Goal: Navigation & Orientation: Find specific page/section

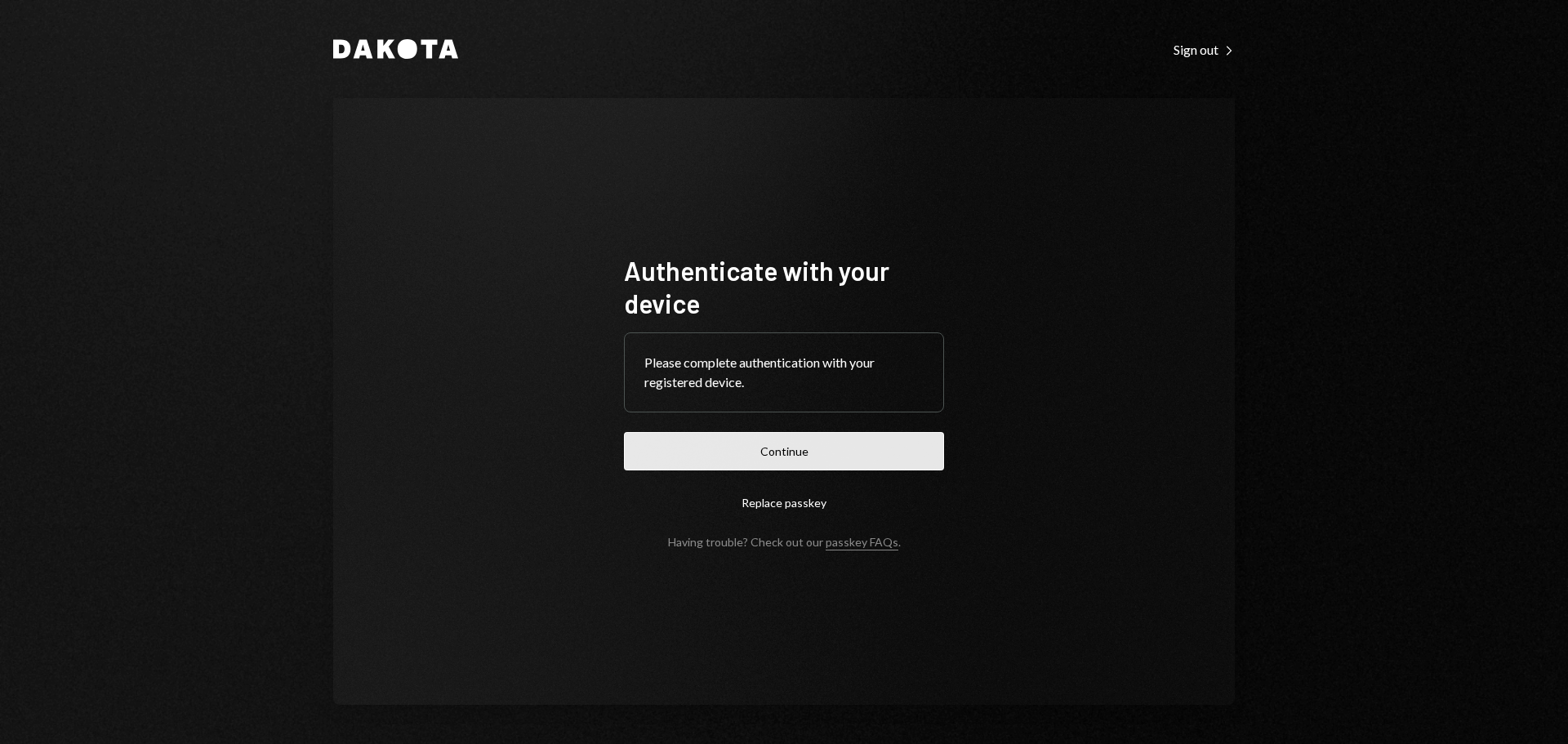
click at [779, 451] on button "Continue" at bounding box center [784, 451] width 320 height 38
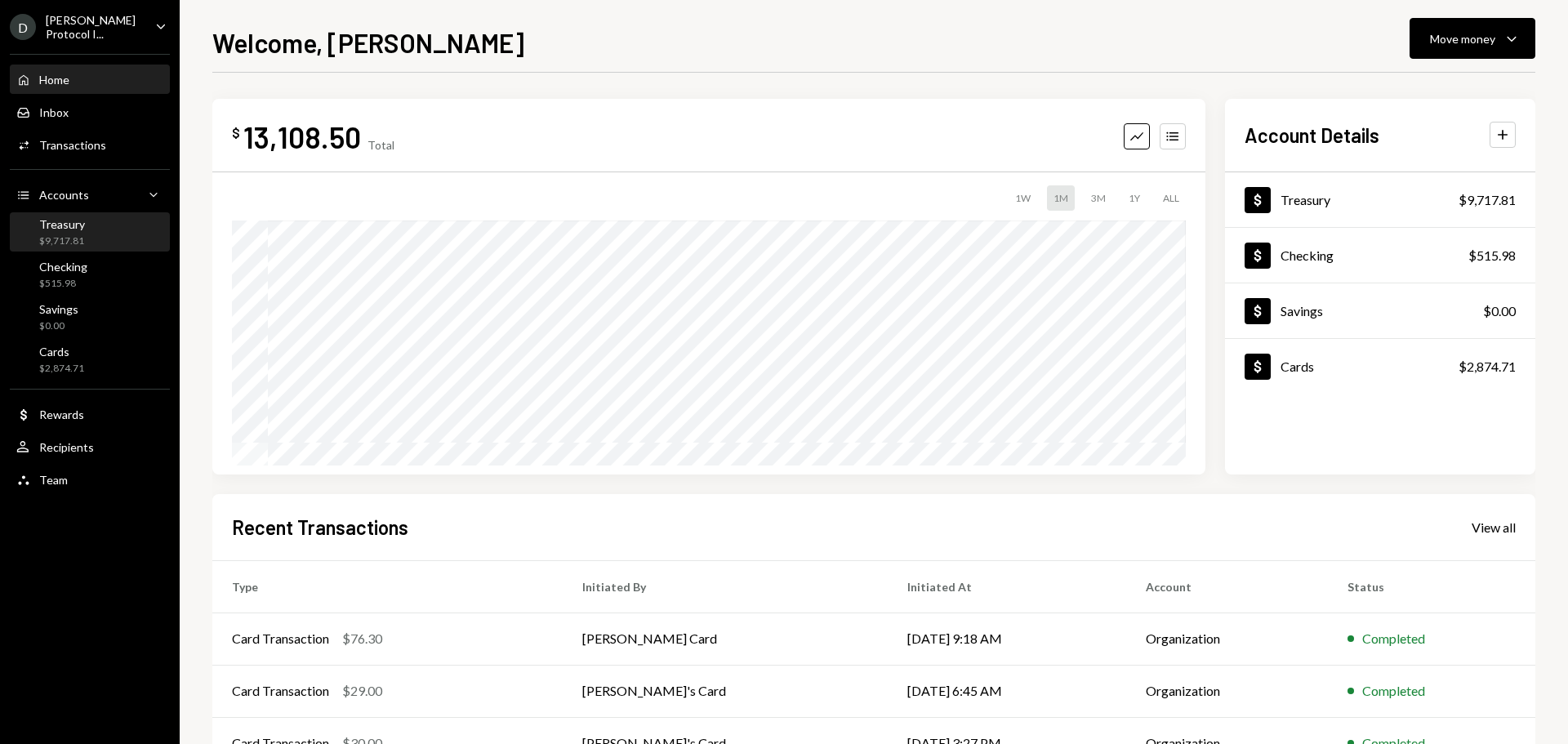
click at [65, 229] on div "Treasury $9,717.81" at bounding box center [62, 233] width 45 height 31
